Goal: Communication & Community: Answer question/provide support

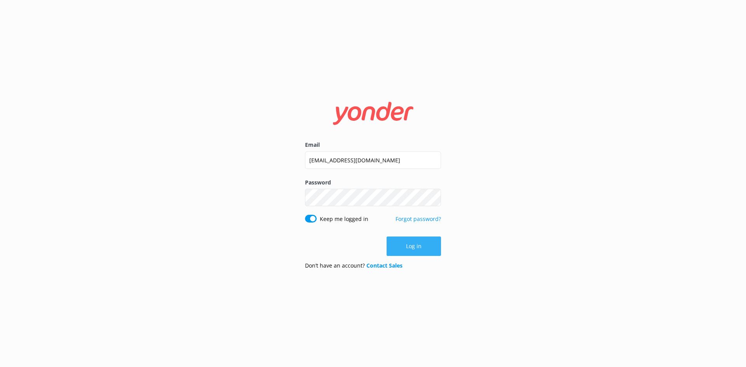
click at [418, 247] on button "Log in" at bounding box center [413, 246] width 54 height 19
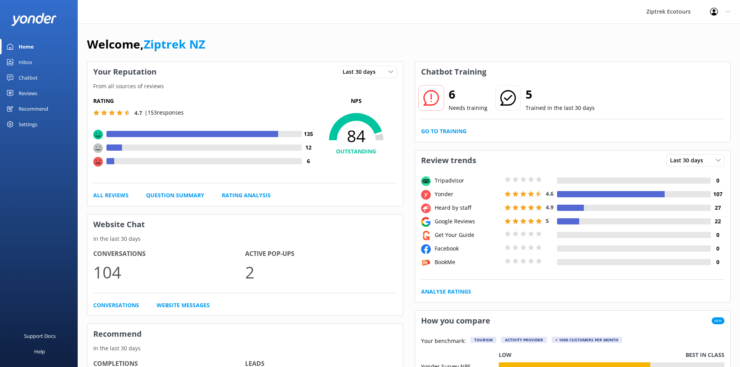
click at [36, 65] on link "Inbox" at bounding box center [39, 62] width 78 height 16
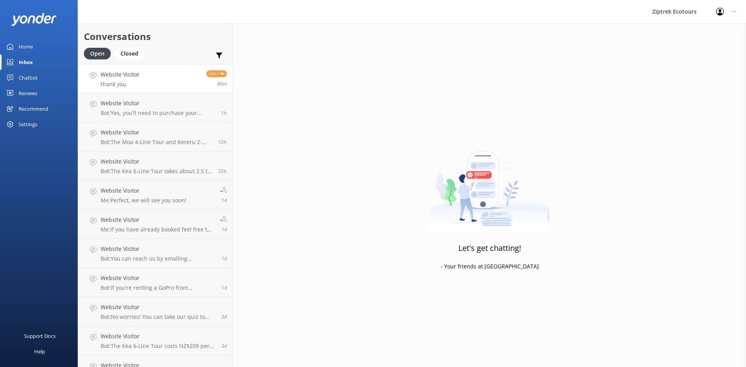
click at [163, 84] on link "Website Visitor thank you Reply 40m" at bounding box center [155, 78] width 155 height 29
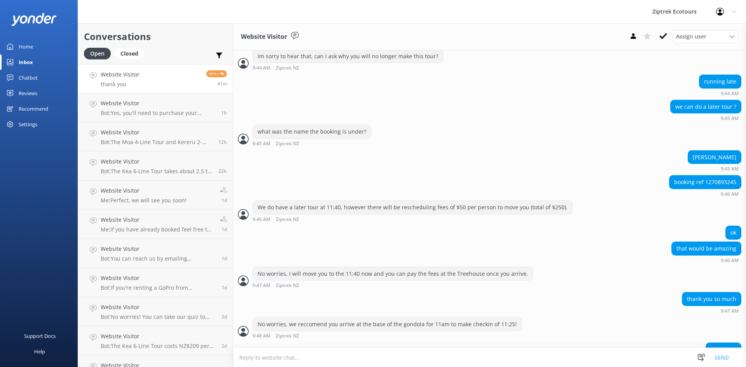
scroll to position [240, 0]
